Goal: Task Accomplishment & Management: Use online tool/utility

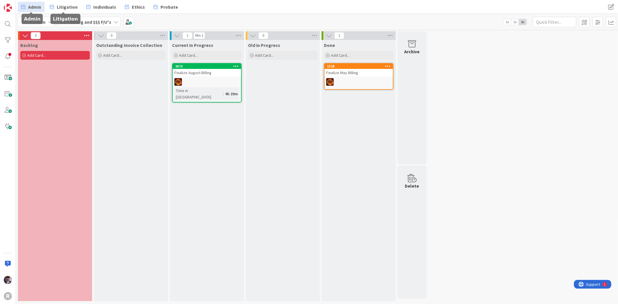
click at [39, 8] on span "Admin" at bounding box center [34, 6] width 13 height 7
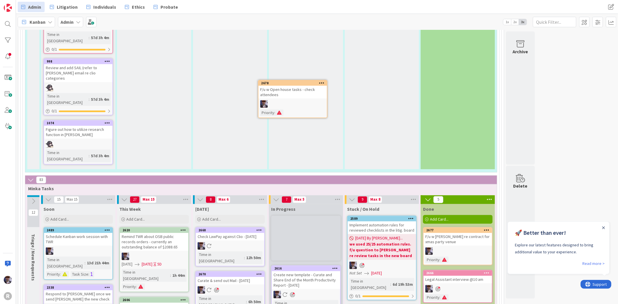
scroll to position [952, 0]
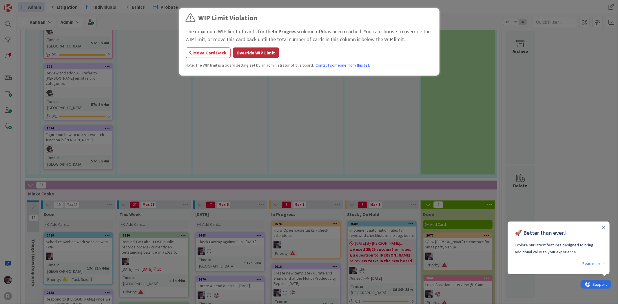
click at [260, 55] on button "Override WIP Limit" at bounding box center [256, 53] width 46 height 10
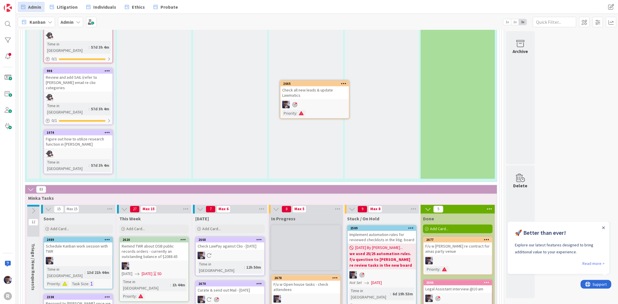
scroll to position [946, 0]
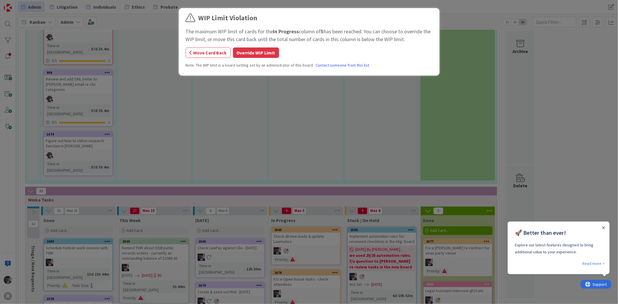
click at [258, 50] on button "Override WIP Limit" at bounding box center [256, 53] width 46 height 10
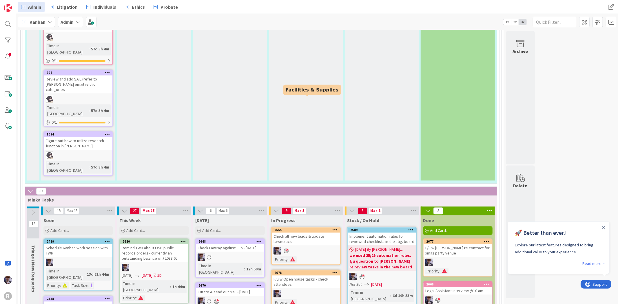
click at [332, 233] on div "Check all new leads & update Lawmatics" at bounding box center [306, 239] width 68 height 13
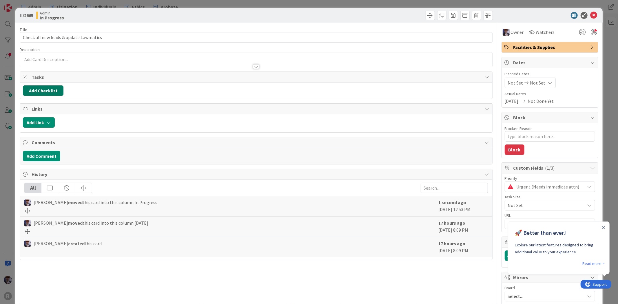
click at [45, 91] on button "Add Checklist" at bounding box center [43, 90] width 41 height 10
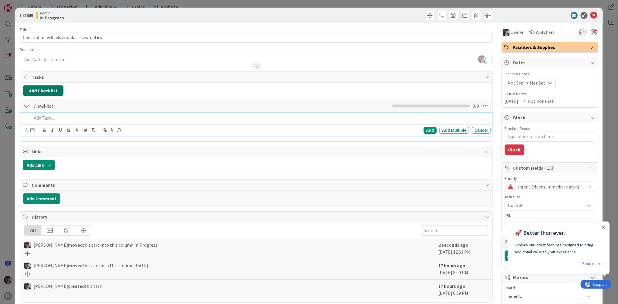
type textarea "x"
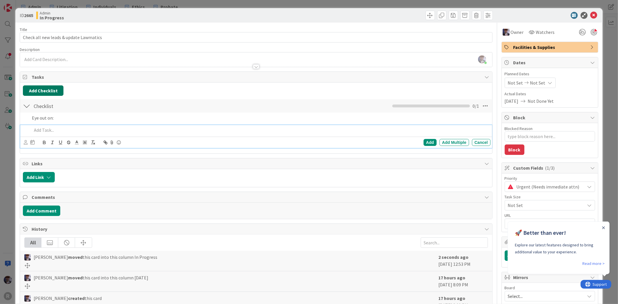
type textarea "x"
click at [106, 132] on p "B" at bounding box center [260, 130] width 456 height 7
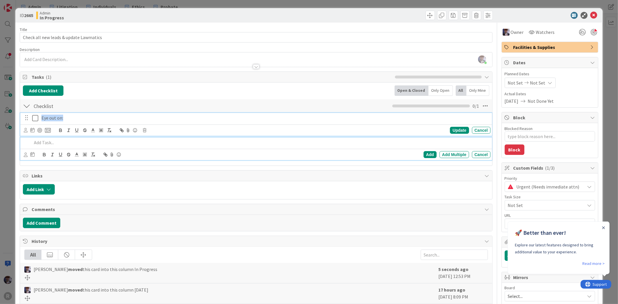
drag, startPoint x: 71, startPoint y: 117, endPoint x: 35, endPoint y: 112, distance: 36.2
click at [35, 113] on div "Eye out on: Update Cancel Add Add Multiple Cancel" at bounding box center [256, 138] width 466 height 50
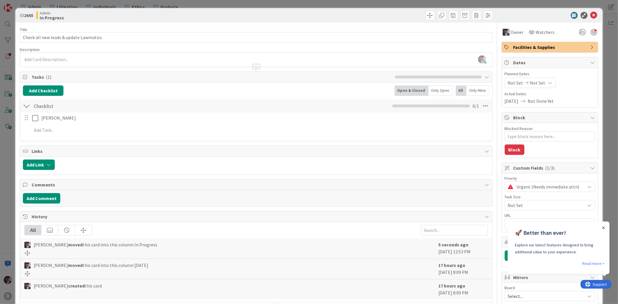
type textarea "x"
click at [48, 90] on button "Add Checklist" at bounding box center [43, 90] width 41 height 10
type input "Keep eye out on:"
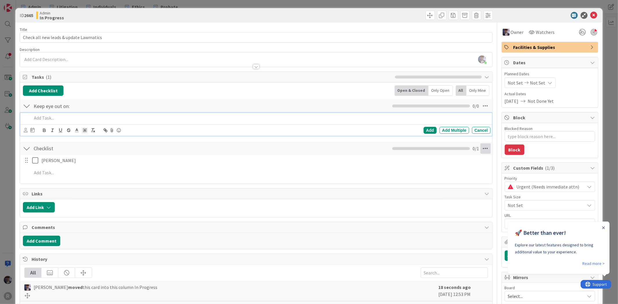
click at [481, 147] on icon at bounding box center [485, 148] width 10 height 10
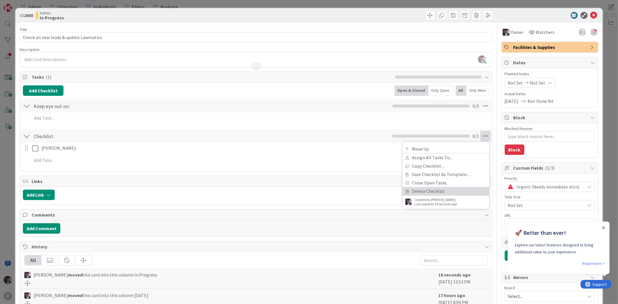
click at [424, 191] on link "Delete Checklist" at bounding box center [445, 191] width 87 height 8
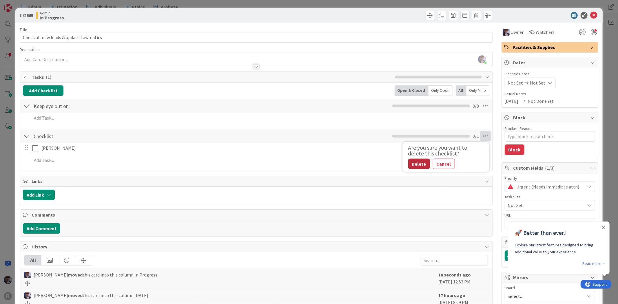
click at [408, 159] on button "Delete" at bounding box center [419, 164] width 22 height 10
type textarea "x"
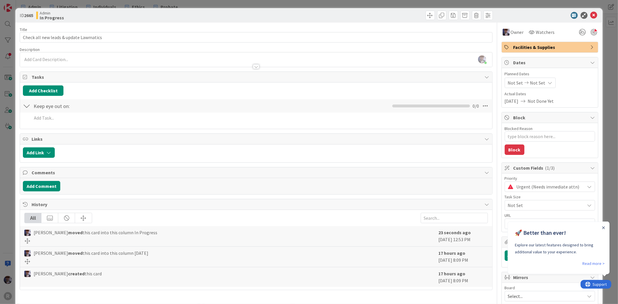
click at [411, 163] on div "Add Link" at bounding box center [256, 154] width 472 height 18
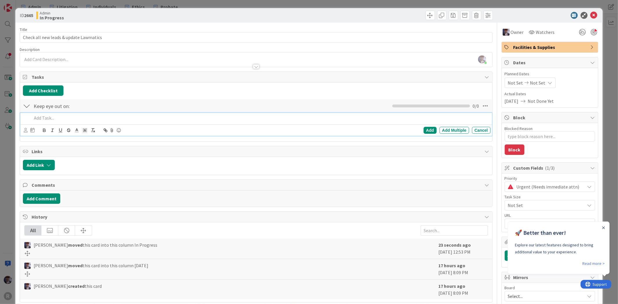
click at [81, 118] on p at bounding box center [260, 118] width 456 height 7
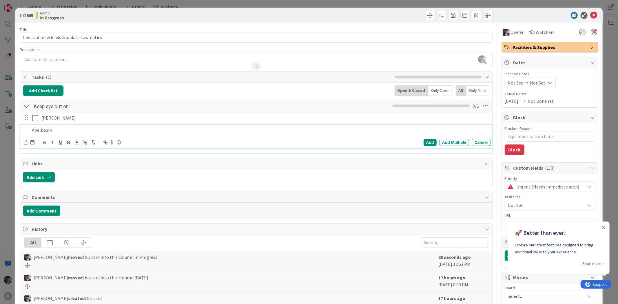
click at [34, 132] on p "Apelbaum" at bounding box center [260, 130] width 456 height 7
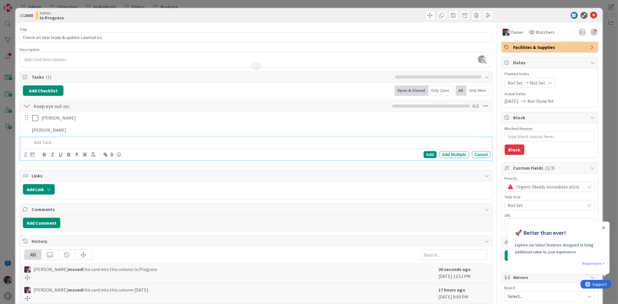
type textarea "x"
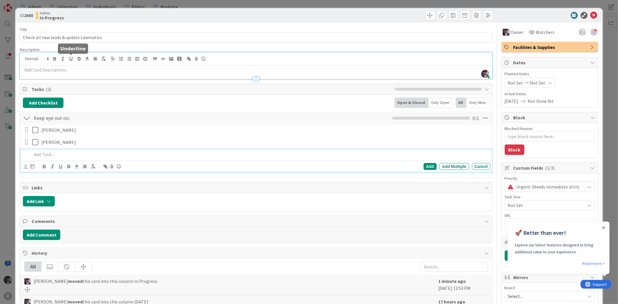
click at [74, 57] on div "[PERSON_NAME] just joined" at bounding box center [256, 65] width 472 height 27
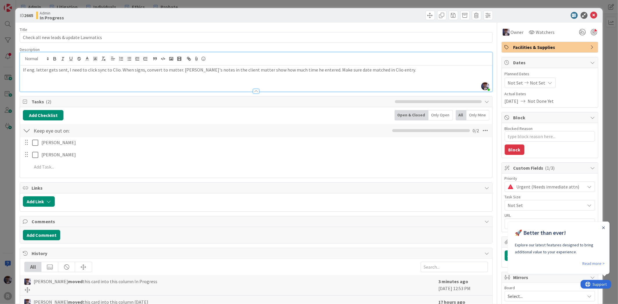
click at [5, 155] on div "ID 2665 Admin In Progress Title 38 / 128 Check all new leads & update Lawmatics…" at bounding box center [309, 152] width 618 height 304
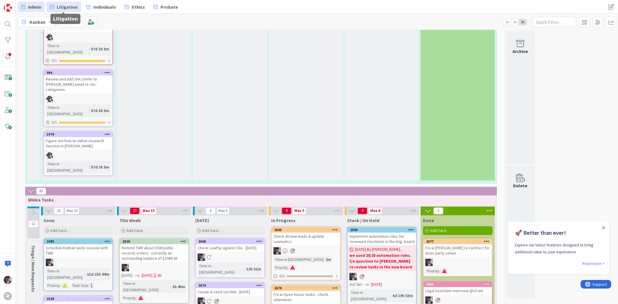
click at [64, 7] on span "Litigation" at bounding box center [67, 6] width 21 height 7
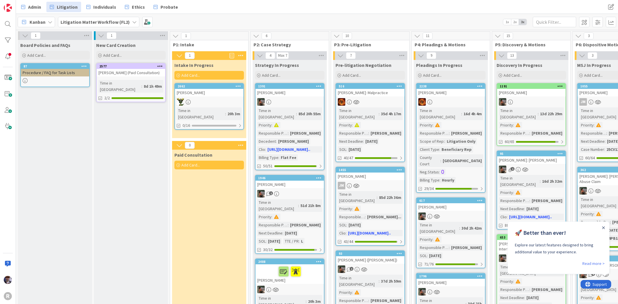
click at [207, 90] on div "[PERSON_NAME]" at bounding box center [209, 93] width 68 height 8
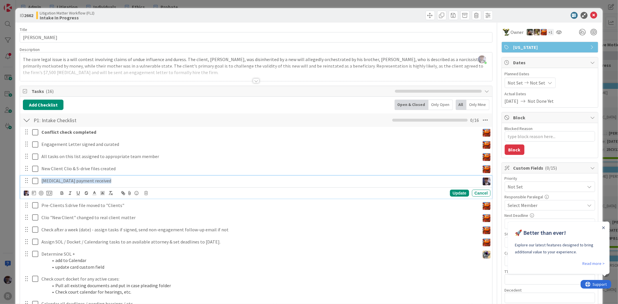
click at [34, 180] on icon at bounding box center [35, 181] width 6 height 7
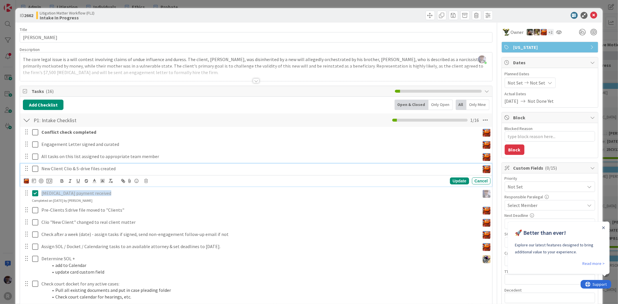
click at [34, 169] on icon at bounding box center [35, 168] width 6 height 7
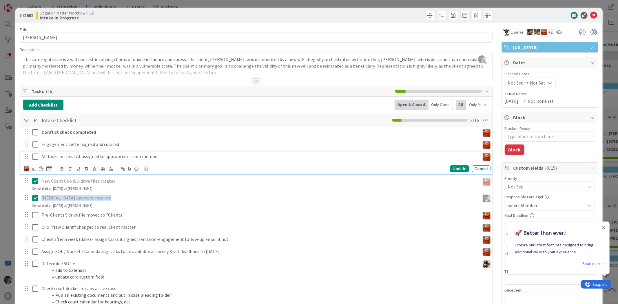
click at [33, 154] on icon at bounding box center [35, 156] width 6 height 7
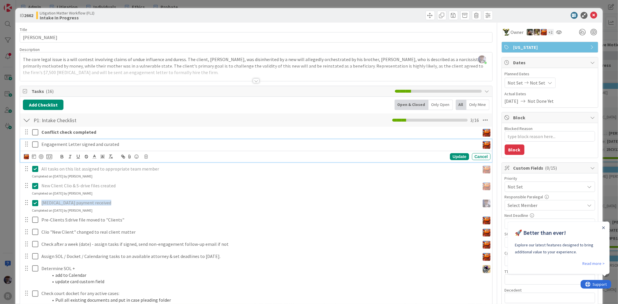
click at [34, 145] on icon at bounding box center [35, 144] width 6 height 7
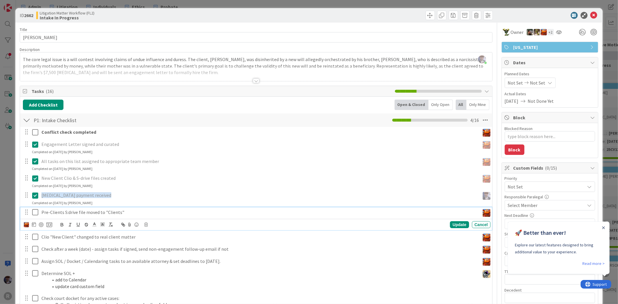
click at [35, 213] on icon at bounding box center [35, 212] width 6 height 7
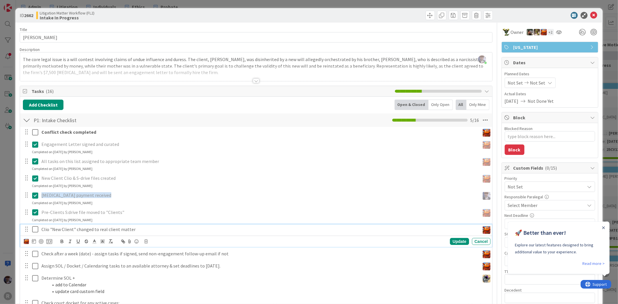
click at [35, 230] on icon at bounding box center [35, 229] width 6 height 7
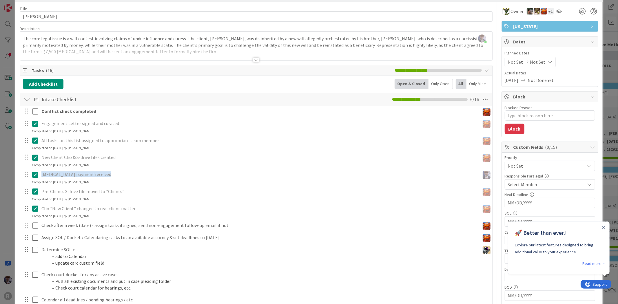
scroll to position [32, 0]
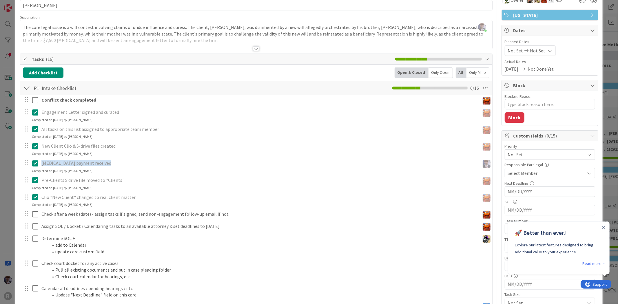
click at [436, 72] on div "Only Open" at bounding box center [440, 72] width 24 height 10
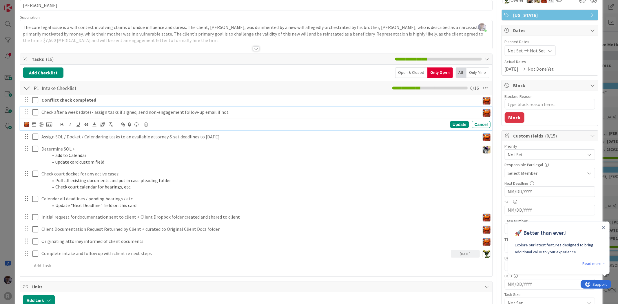
click at [54, 113] on p "Check after a week (date) - assign tasks if signed, send non-engagement follow-…" at bounding box center [259, 112] width 436 height 7
click at [144, 123] on icon at bounding box center [145, 125] width 3 height 4
click at [162, 148] on div "Delete" at bounding box center [160, 149] width 21 height 10
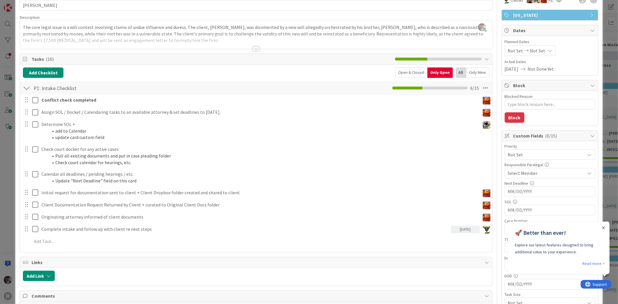
type textarea "x"
